Goal: Task Accomplishment & Management: Manage account settings

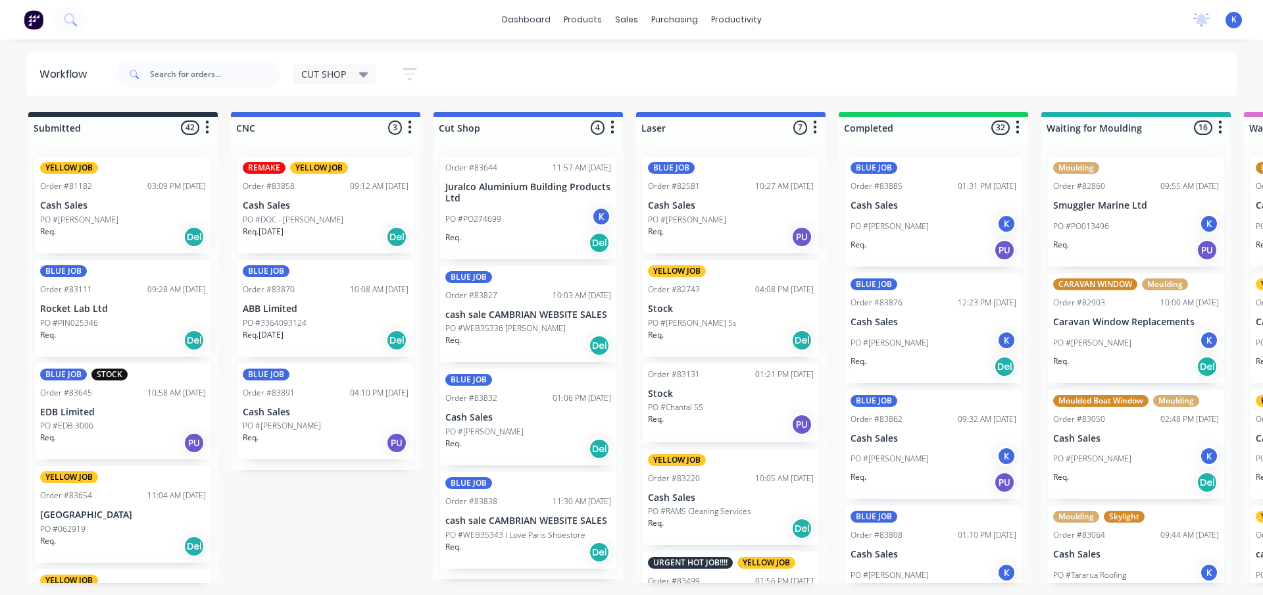
scroll to position [3243, 0]
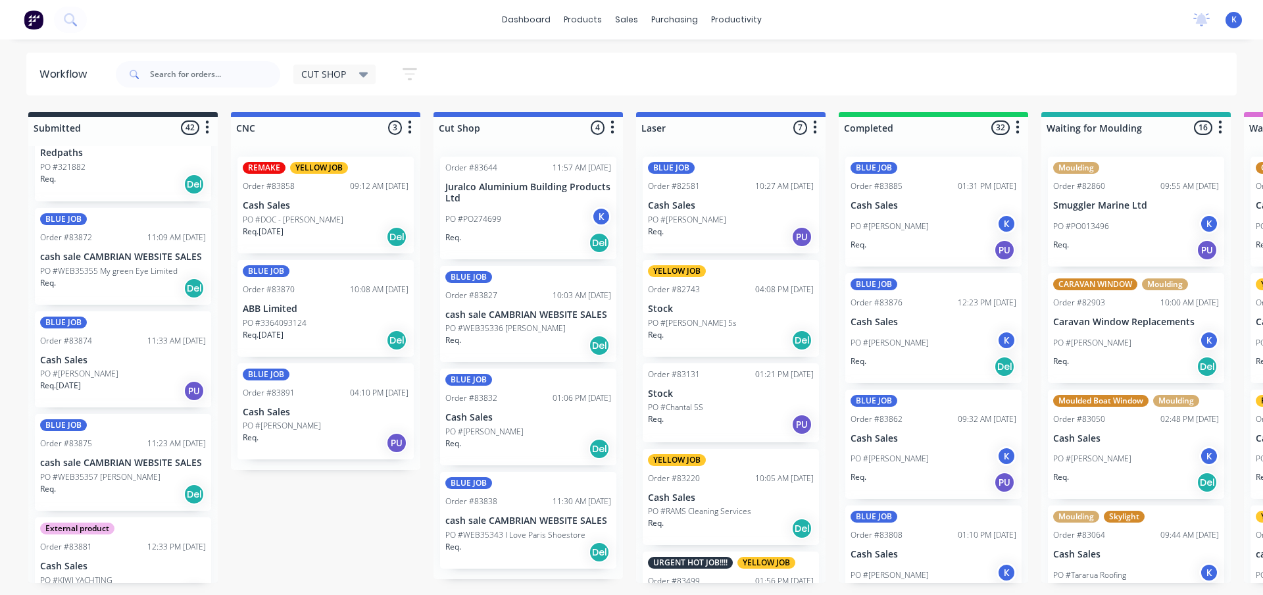
click at [282, 209] on p "Cash Sales" at bounding box center [326, 205] width 166 height 11
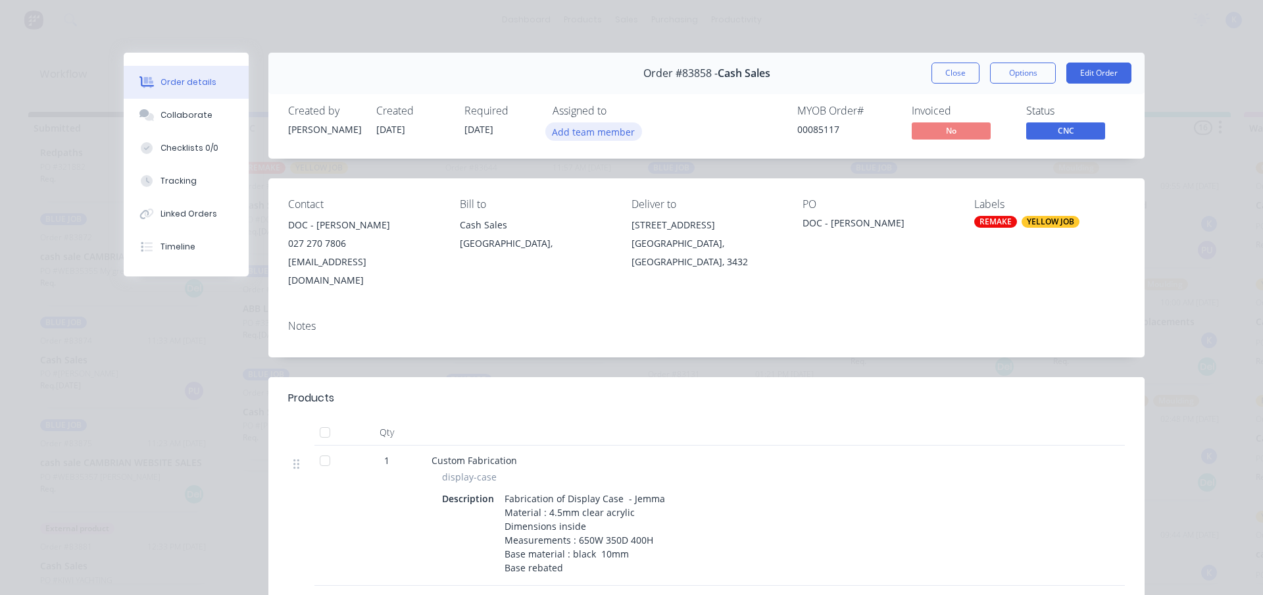
click at [597, 133] on button "Add team member" at bounding box center [593, 131] width 97 height 18
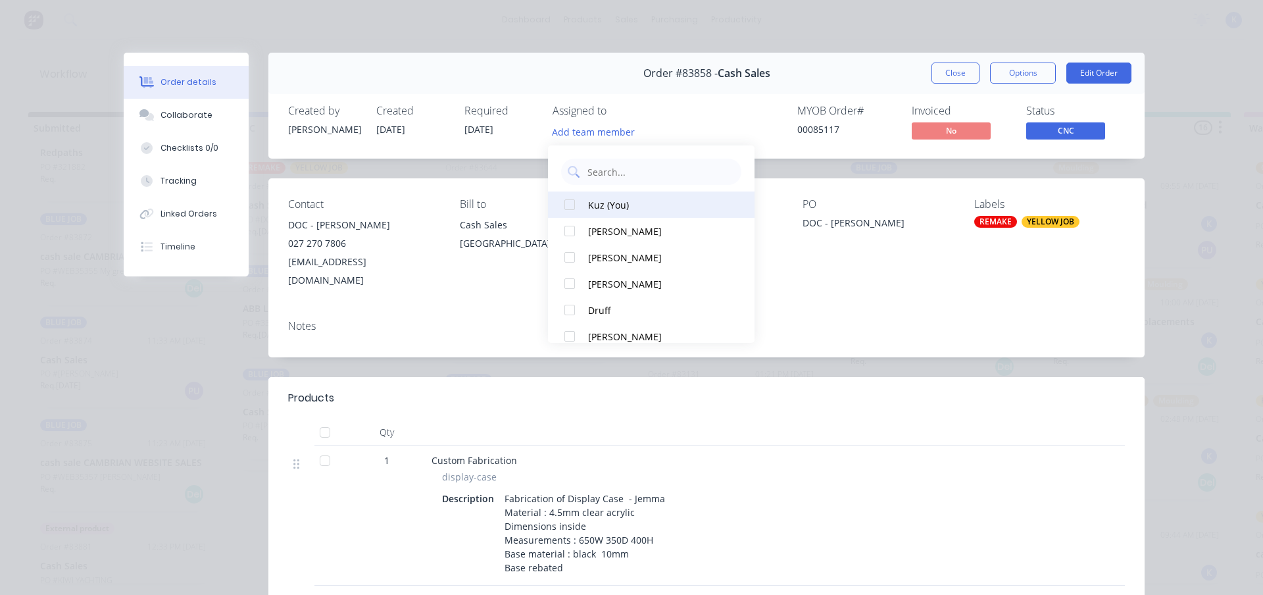
drag, startPoint x: 571, startPoint y: 206, endPoint x: 791, endPoint y: 162, distance: 224.0
click at [573, 206] on div at bounding box center [569, 204] width 26 height 26
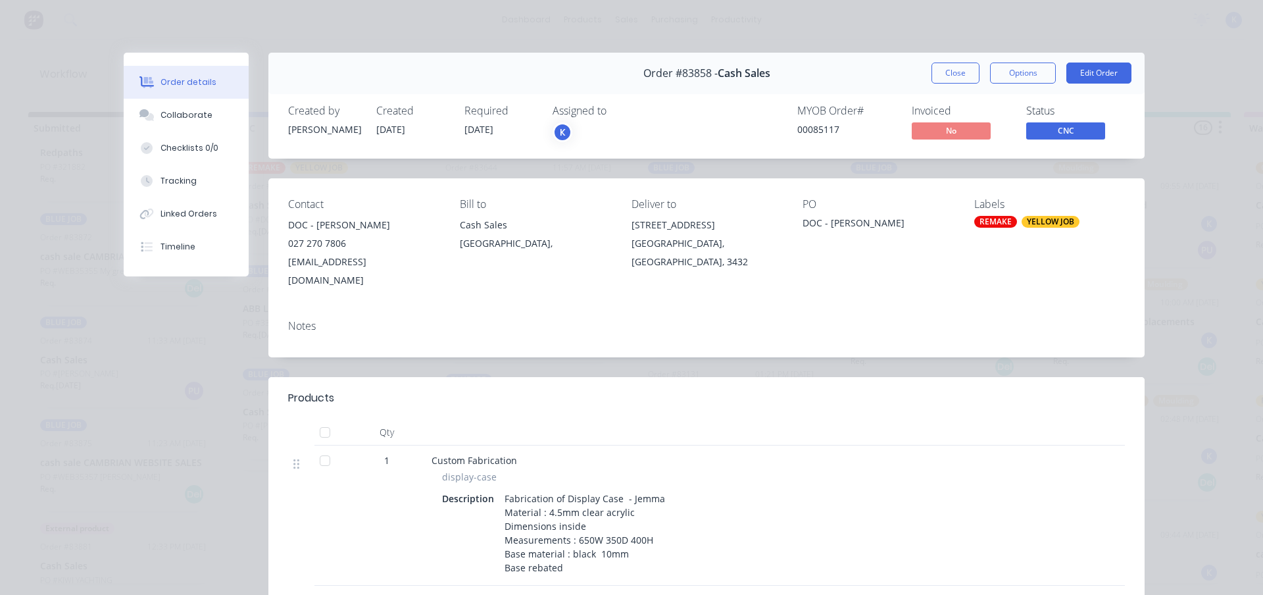
drag, startPoint x: 934, startPoint y: 72, endPoint x: 852, endPoint y: 123, distance: 96.6
click at [931, 74] on button "Close" at bounding box center [955, 72] width 48 height 21
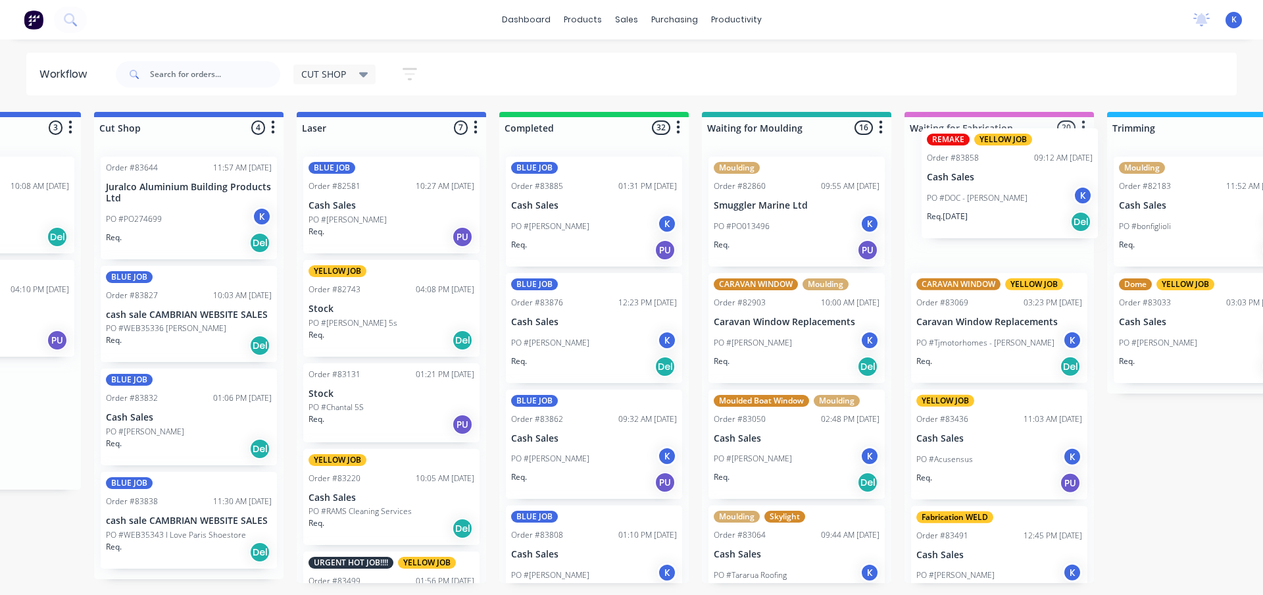
scroll to position [0, 351]
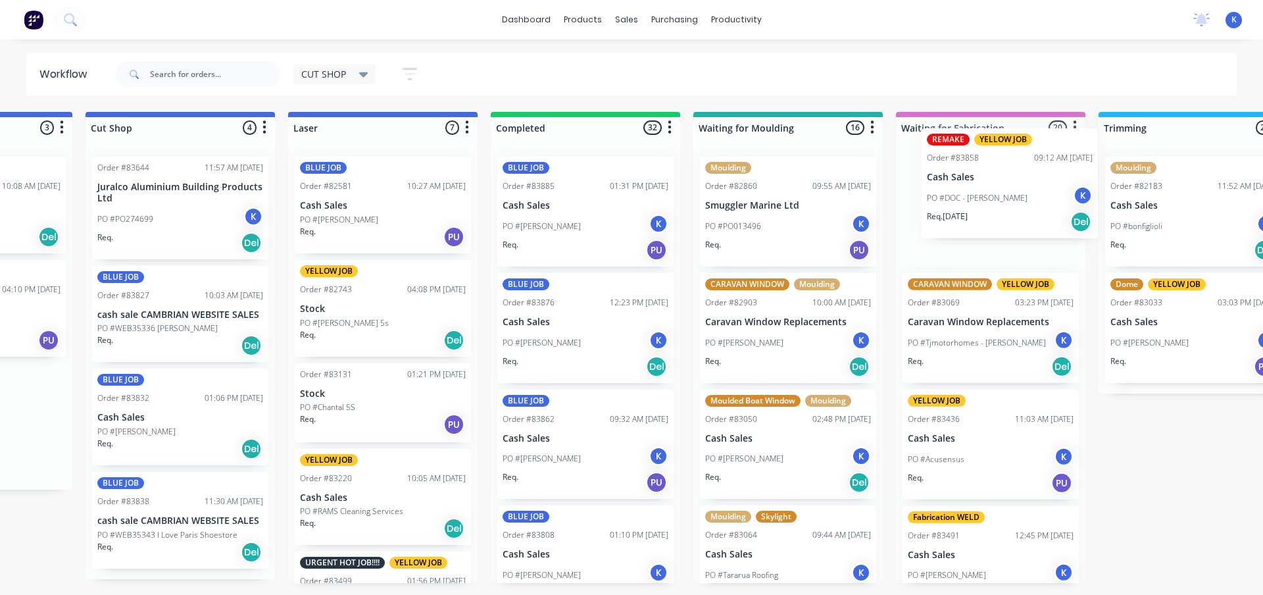
drag, startPoint x: 270, startPoint y: 202, endPoint x: 948, endPoint y: 176, distance: 678.6
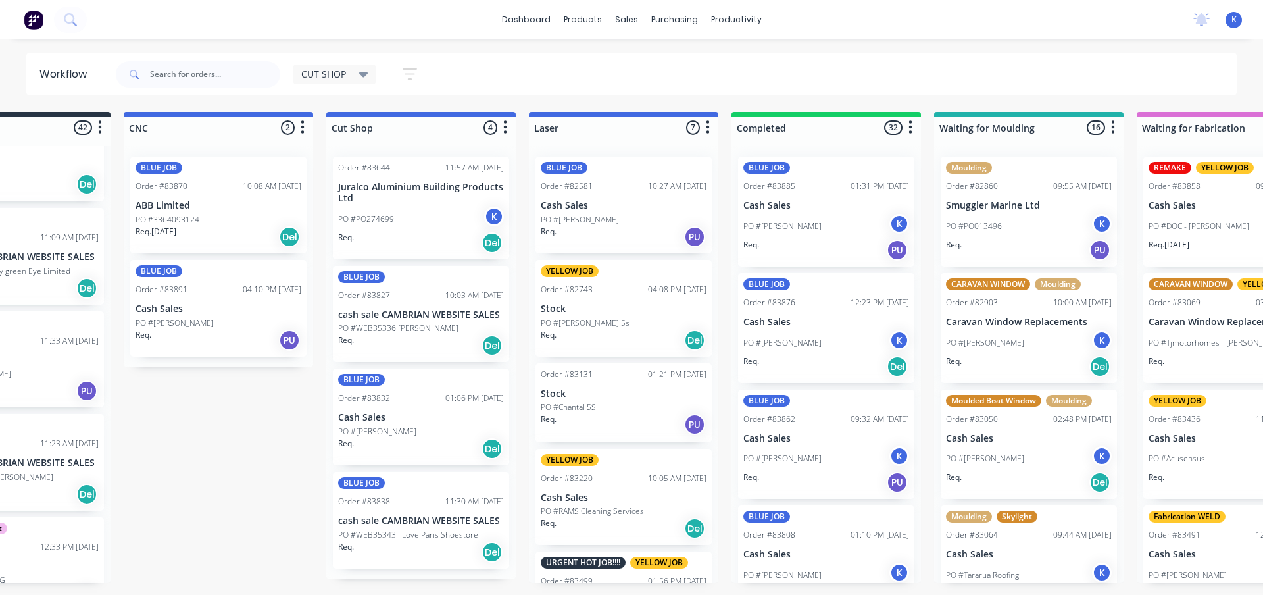
scroll to position [0, 0]
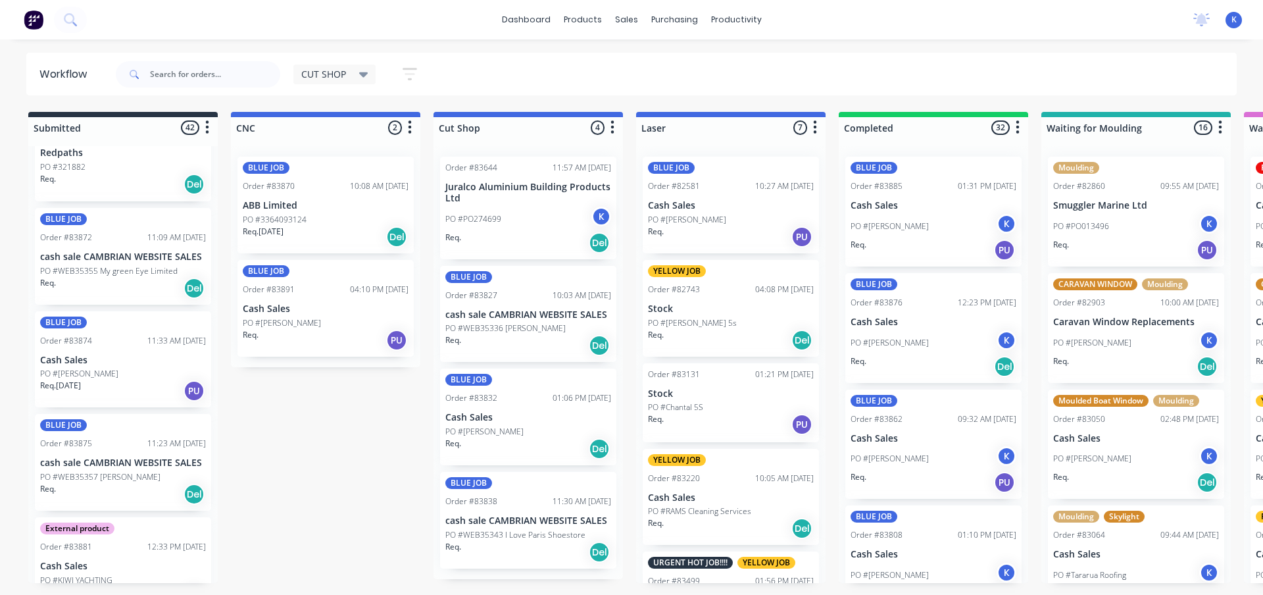
click at [283, 312] on div "BLUE JOB Order #83870 10:08 AM [DATE] ABB Limited PO #3364093124 Req. [DATE] De…" at bounding box center [325, 256] width 189 height 221
click at [283, 313] on p "Cash Sales" at bounding box center [326, 308] width 166 height 11
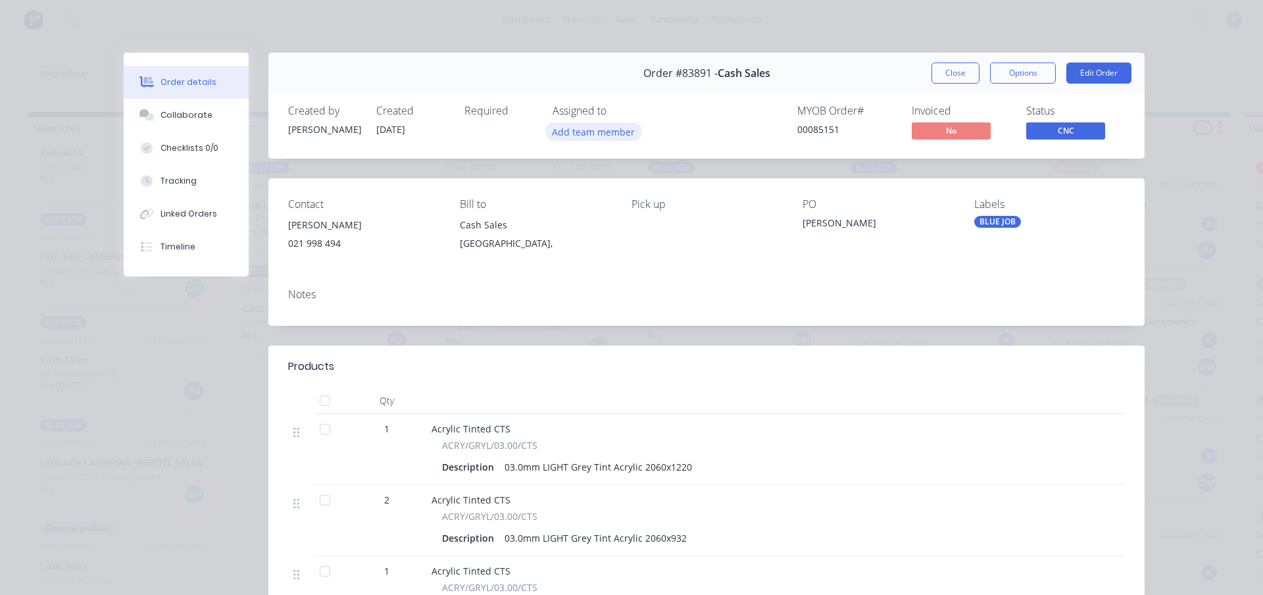
click at [603, 128] on button "Add team member" at bounding box center [593, 131] width 97 height 18
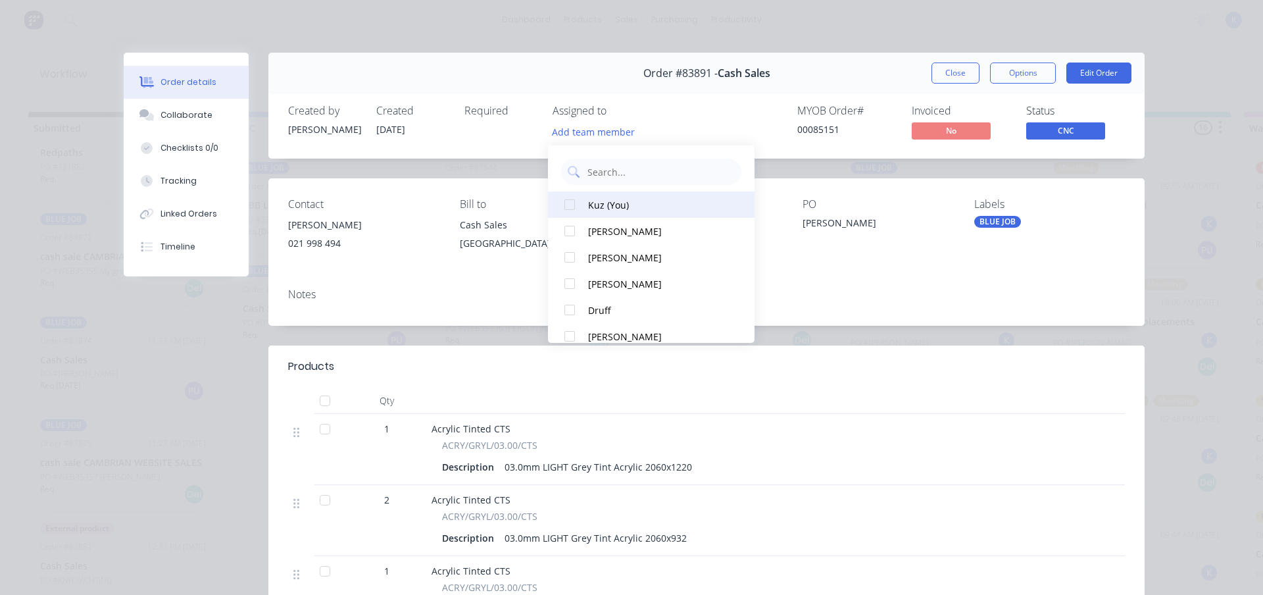
click at [567, 205] on div at bounding box center [569, 204] width 26 height 26
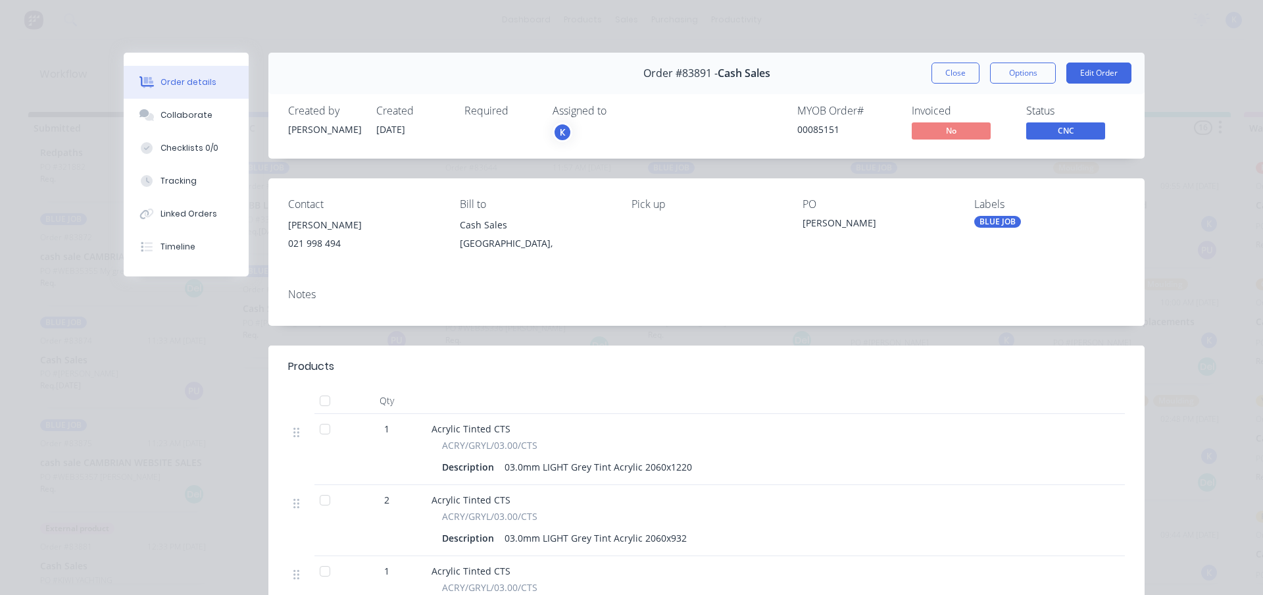
drag, startPoint x: 942, startPoint y: 66, endPoint x: 913, endPoint y: 66, distance: 29.6
click at [941, 66] on button "Close" at bounding box center [955, 72] width 48 height 21
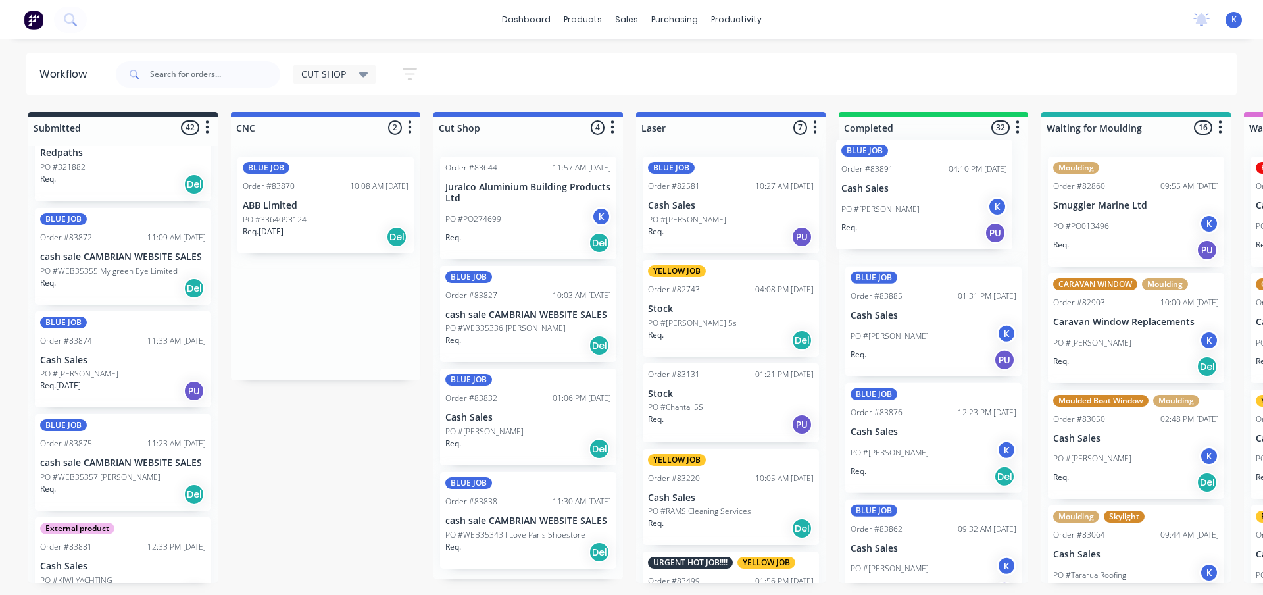
drag, startPoint x: 272, startPoint y: 321, endPoint x: 874, endPoint y: 205, distance: 612.9
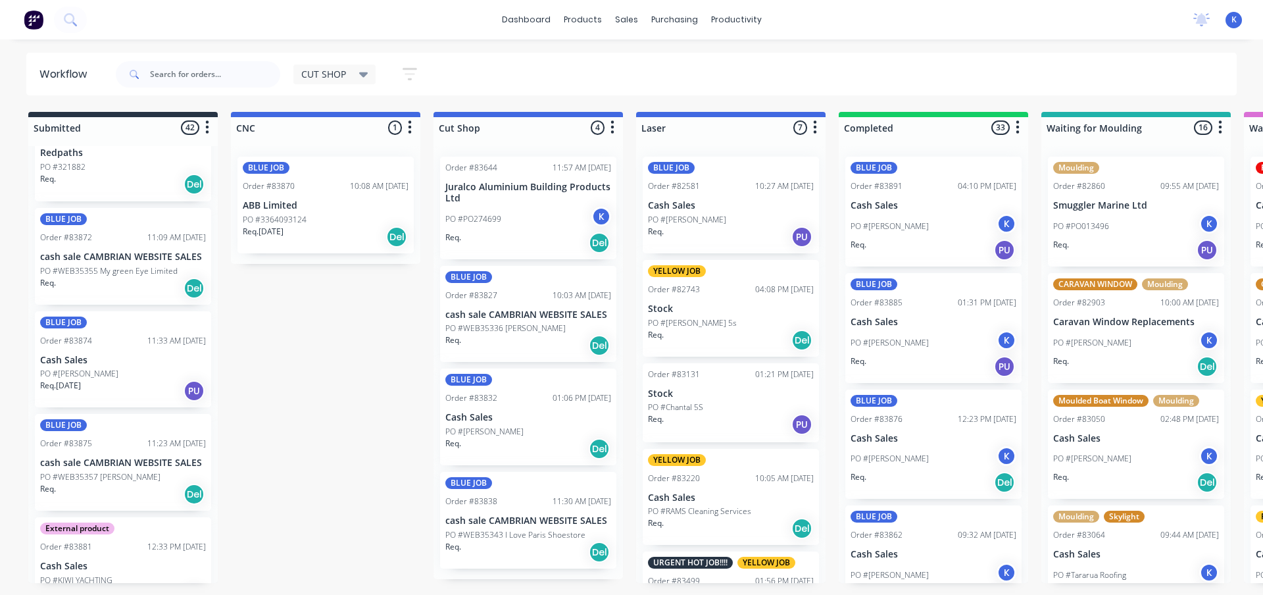
click at [297, 205] on p "ABB Limited" at bounding box center [326, 205] width 166 height 11
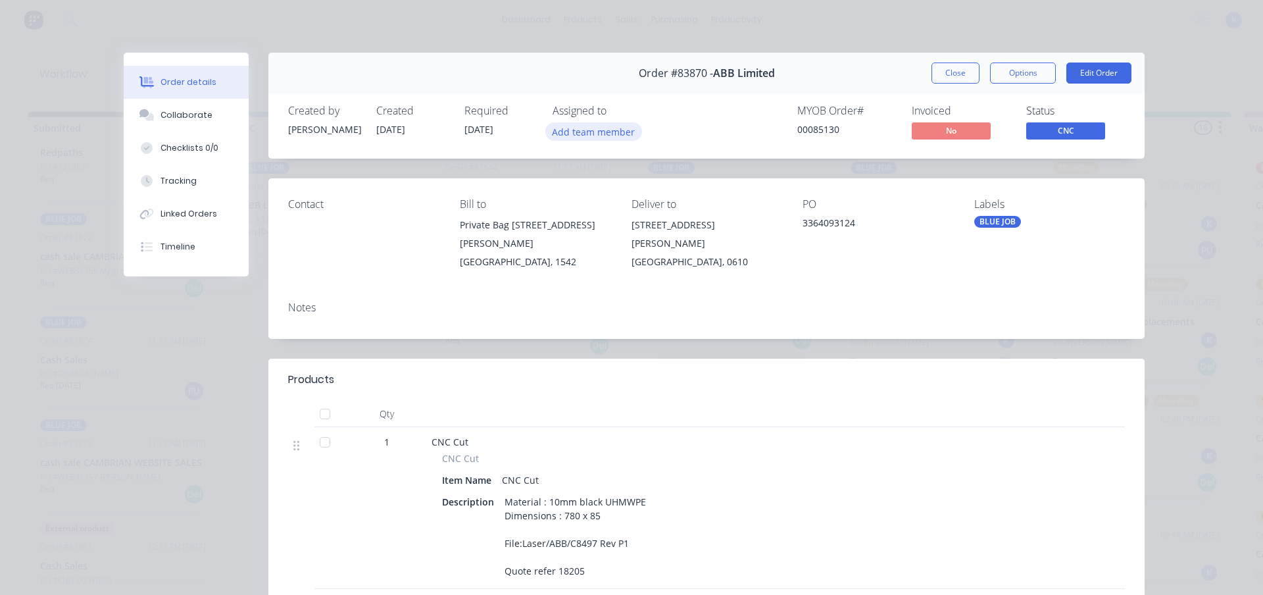
click at [581, 127] on button "Add team member" at bounding box center [593, 131] width 97 height 18
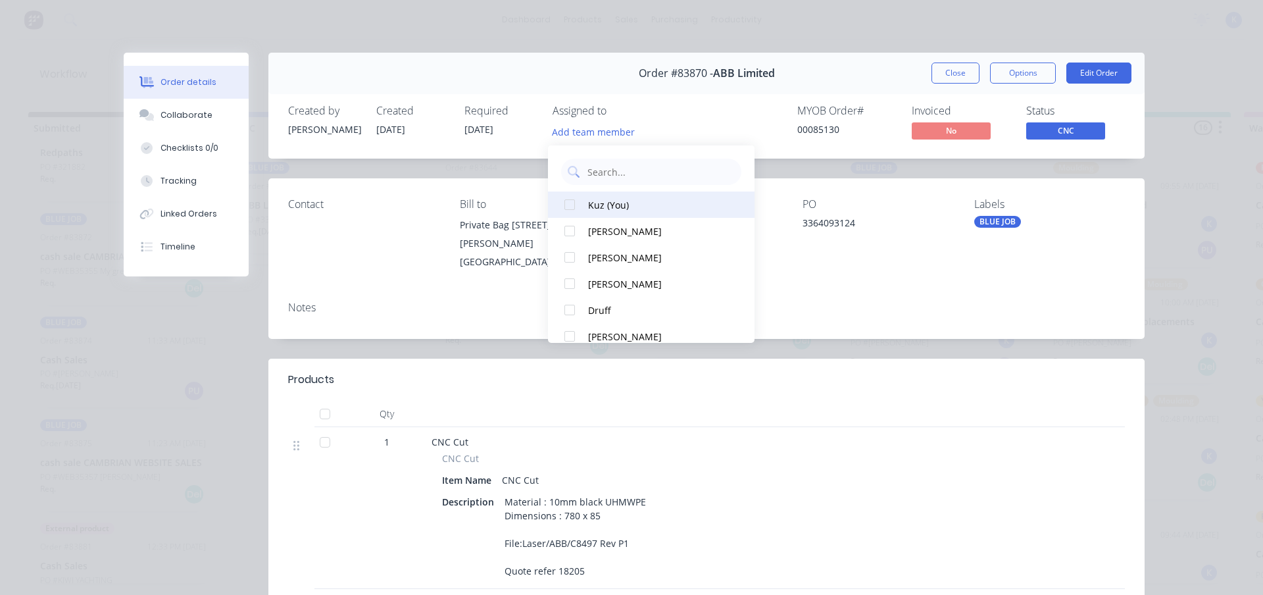
click at [564, 203] on div at bounding box center [569, 204] width 26 height 26
click at [954, 77] on button "Close" at bounding box center [955, 72] width 48 height 21
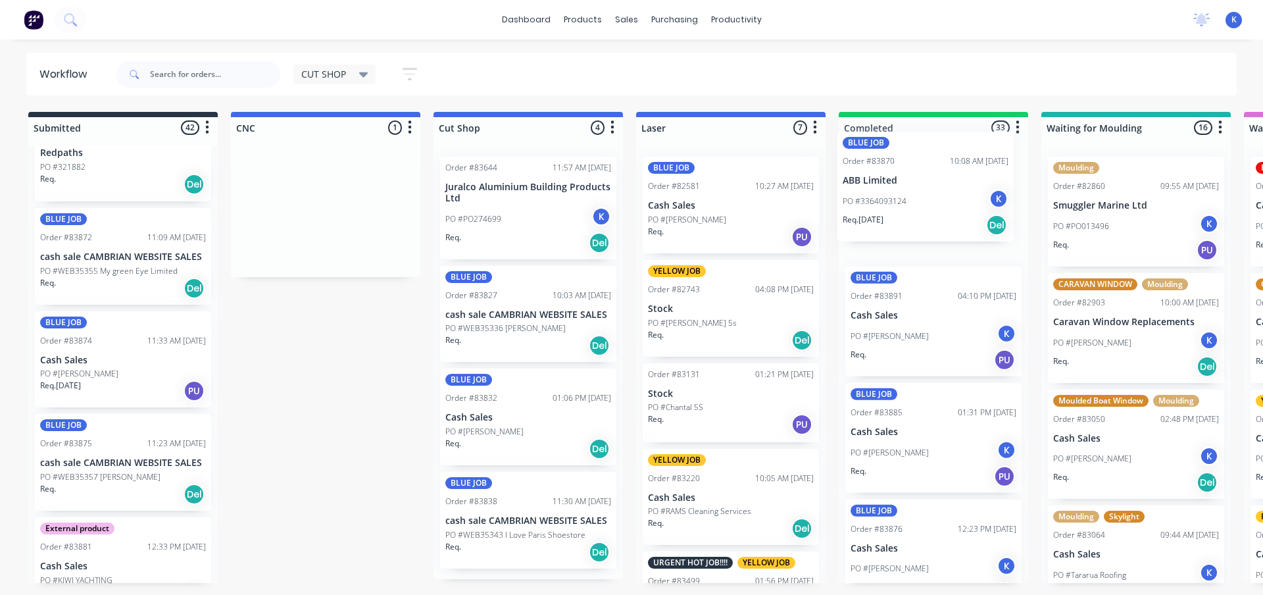
drag, startPoint x: 303, startPoint y: 230, endPoint x: 879, endPoint y: 192, distance: 578.0
